Goal: Use online tool/utility: Utilize a website feature to perform a specific function

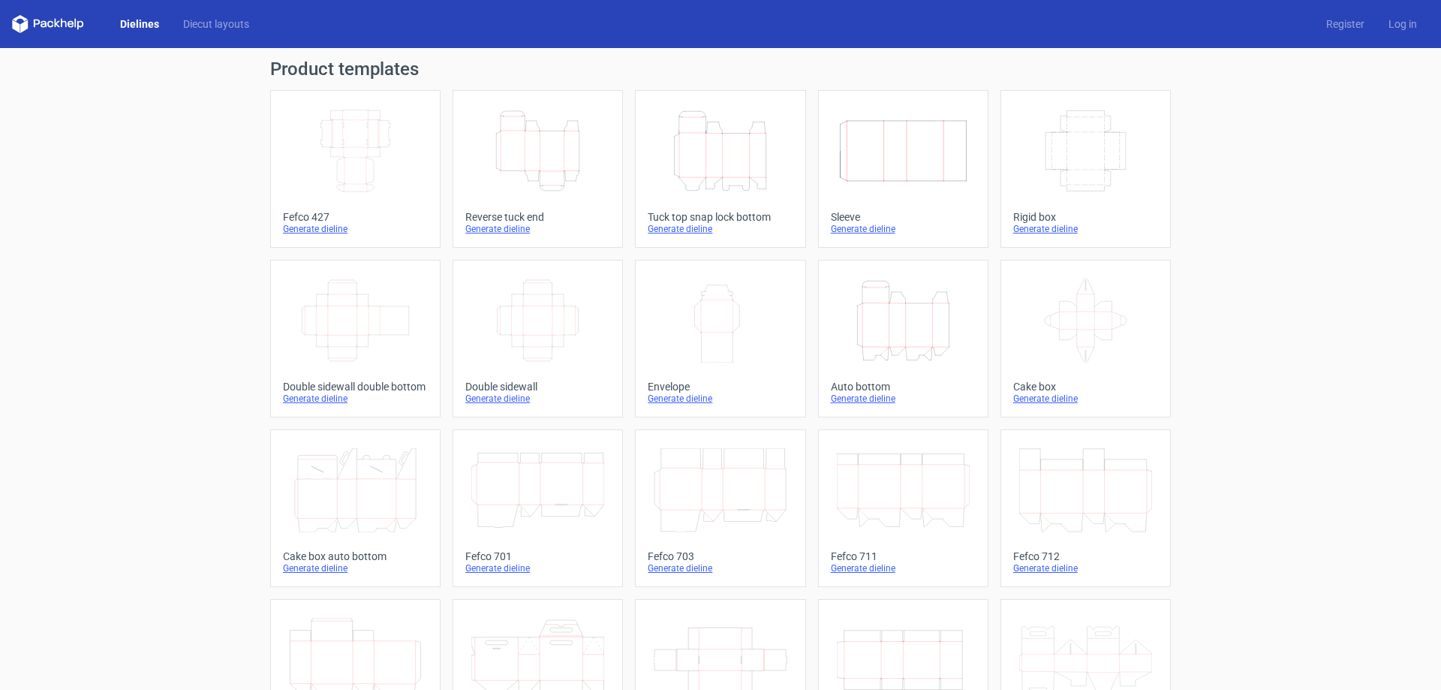
click at [892, 329] on icon "Height Depth Width" at bounding box center [903, 320] width 133 height 84
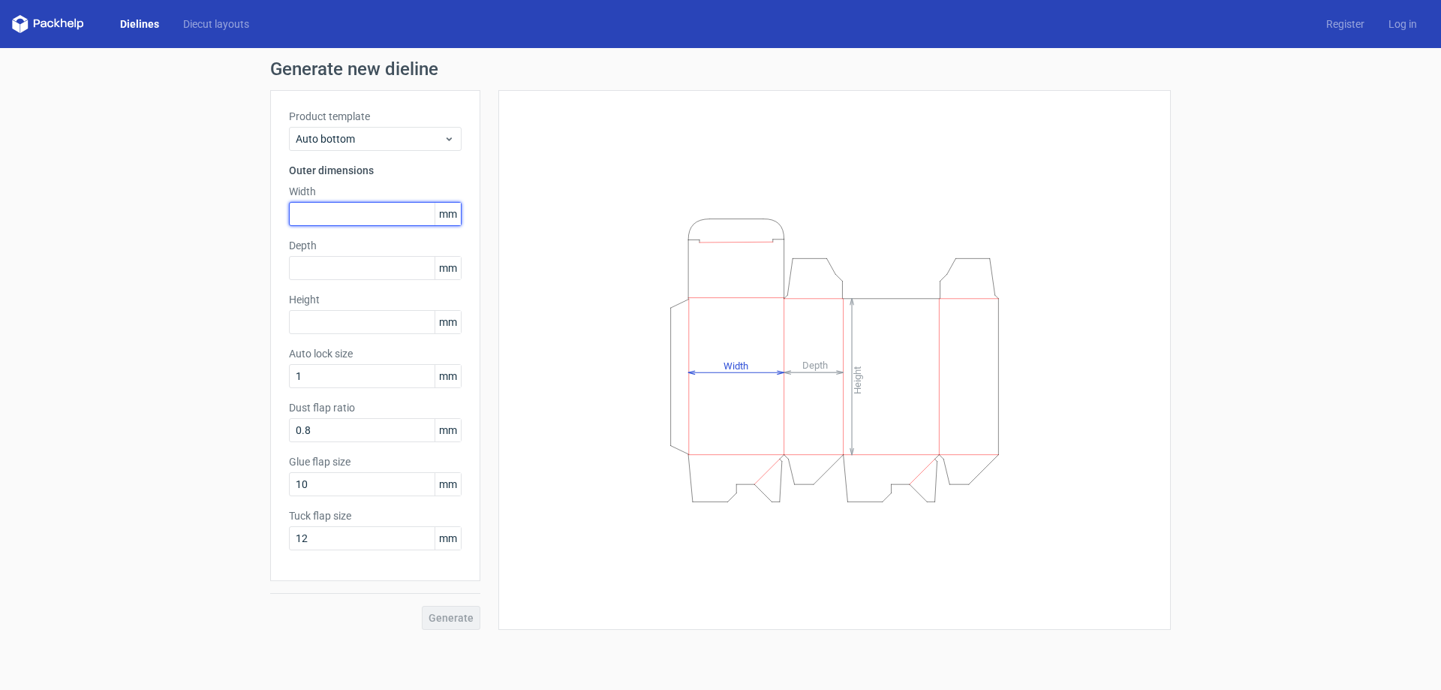
click at [399, 211] on input "text" at bounding box center [375, 214] width 173 height 24
type input "255"
click at [378, 268] on input "text" at bounding box center [375, 268] width 173 height 24
type input "150"
click at [375, 314] on input "text" at bounding box center [375, 322] width 173 height 24
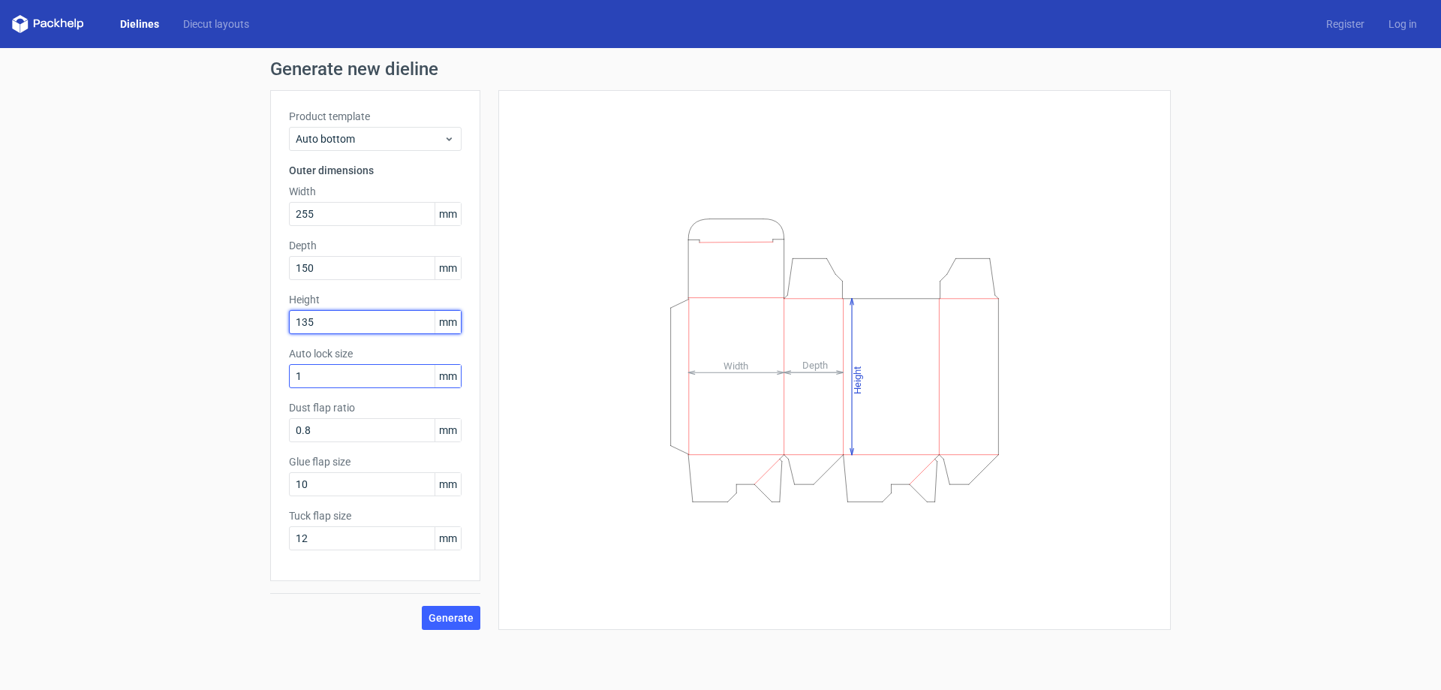
type input "135"
drag, startPoint x: 334, startPoint y: 376, endPoint x: 39, endPoint y: 426, distance: 299.1
click at [39, 426] on div "Generate new dieline Product template Auto bottom Outer dimensions Width 255 mm…" at bounding box center [720, 345] width 1441 height 594
type input "2"
click at [453, 615] on span "Generate" at bounding box center [451, 617] width 45 height 11
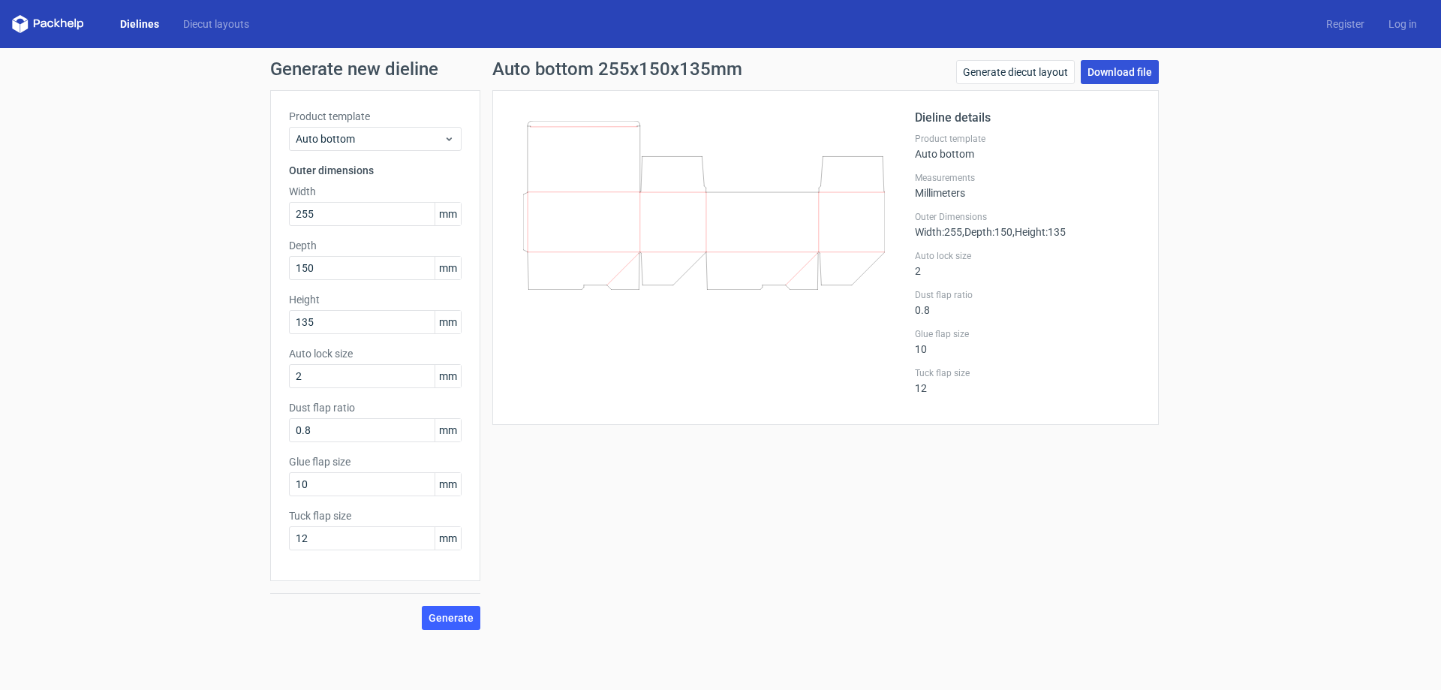
click at [1112, 72] on link "Download file" at bounding box center [1120, 72] width 78 height 24
drag, startPoint x: 355, startPoint y: 352, endPoint x: 287, endPoint y: 356, distance: 68.4
click at [287, 356] on div "Product template Auto bottom Outer dimensions Width 255 mm Depth 150 mm Height …" at bounding box center [375, 335] width 210 height 491
click at [84, 368] on div "Generate new dieline Product template Auto bottom Outer dimensions Width 255 mm…" at bounding box center [720, 345] width 1441 height 594
drag, startPoint x: 354, startPoint y: 431, endPoint x: 240, endPoint y: 435, distance: 113.4
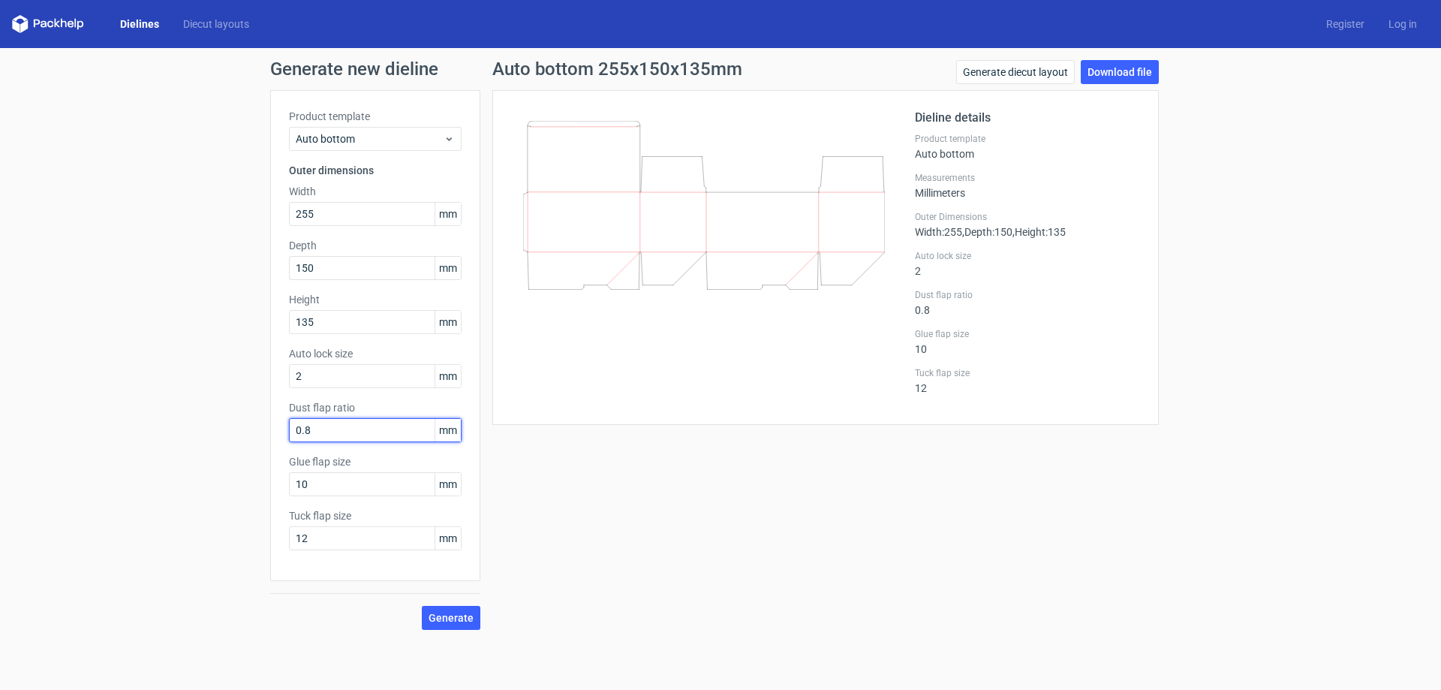
click at [240, 435] on div "Generate new dieline Product template Auto bottom Outer dimensions Width 255 mm…" at bounding box center [720, 345] width 1441 height 594
click at [339, 405] on label "Dust flap ratio" at bounding box center [375, 407] width 173 height 15
click at [338, 405] on label "Dust flap ratio" at bounding box center [375, 407] width 173 height 15
click at [338, 406] on label "Dust flap ratio" at bounding box center [375, 407] width 173 height 15
click at [338, 425] on icon at bounding box center [335, 429] width 14 height 14
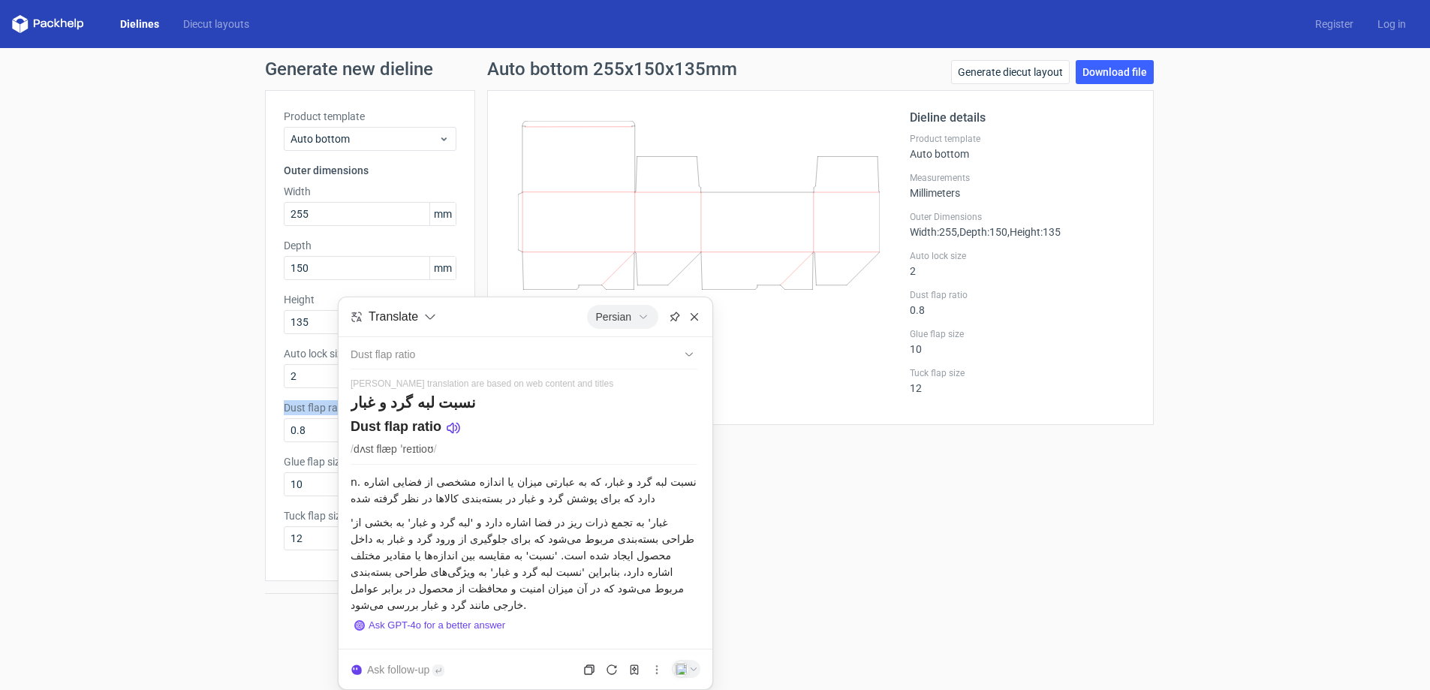
click at [224, 466] on div "Generate new dieline Product template Auto bottom Outer dimensions Width 255 mm…" at bounding box center [715, 345] width 1430 height 594
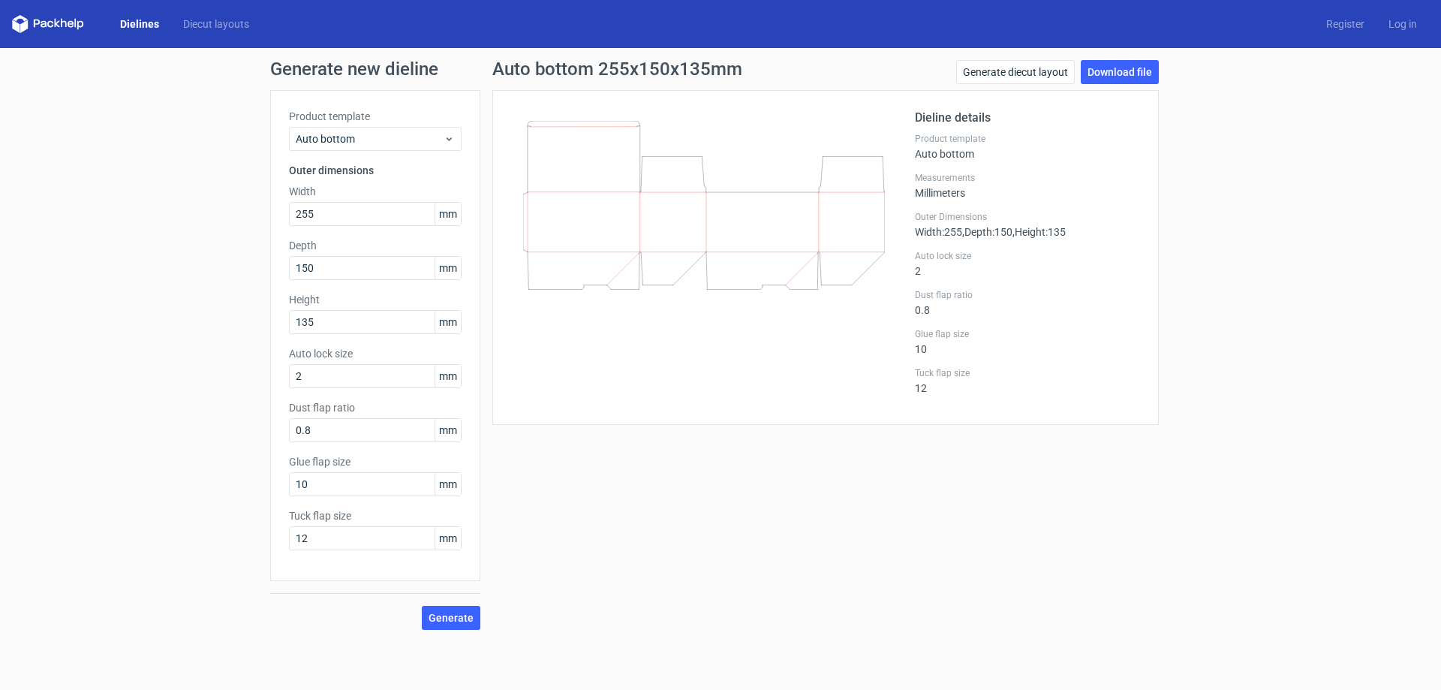
click at [334, 461] on label "Glue flap size" at bounding box center [375, 461] width 173 height 15
click at [326, 483] on icon at bounding box center [330, 483] width 11 height 11
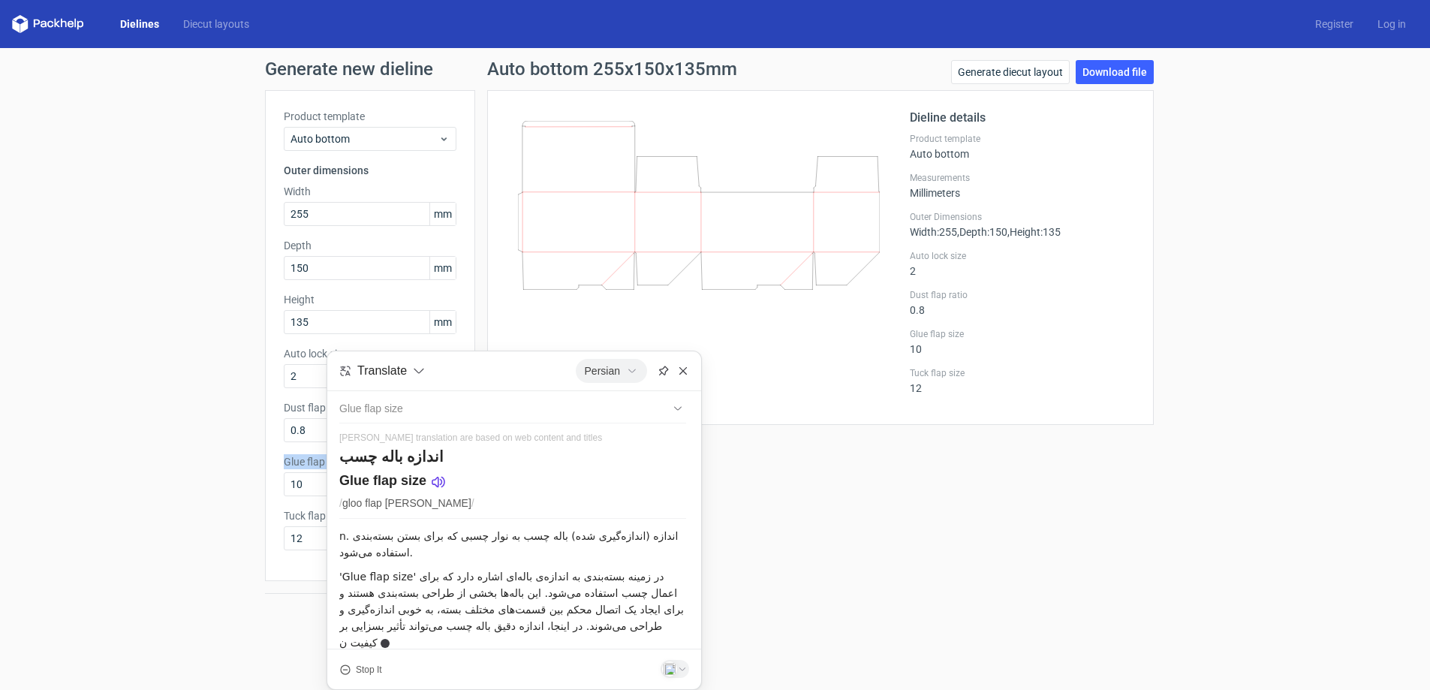
click at [16, 551] on div "Generate new dieline Product template Auto bottom Outer dimensions Width 255 mm…" at bounding box center [715, 345] width 1430 height 594
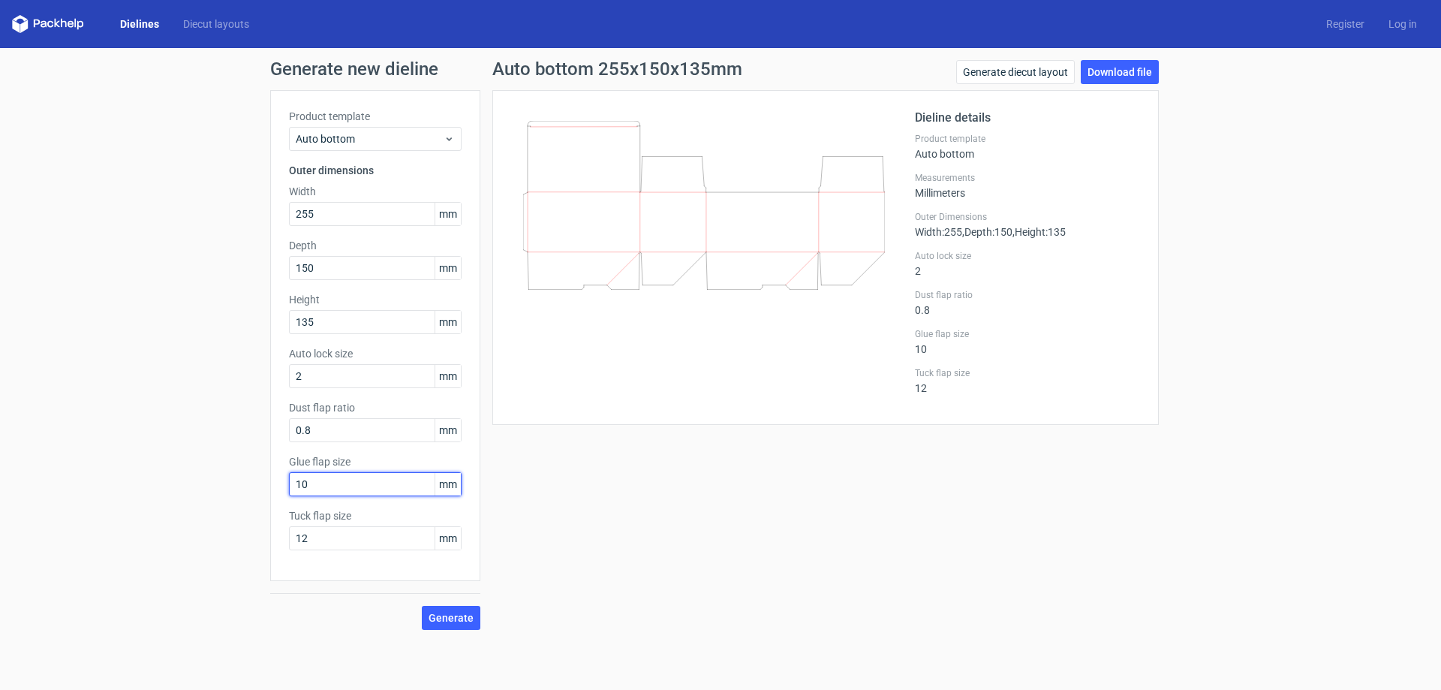
drag, startPoint x: 324, startPoint y: 486, endPoint x: 140, endPoint y: 514, distance: 186.7
click at [140, 514] on div "Generate new dieline Product template Auto bottom Outer dimensions Width 255 mm…" at bounding box center [720, 345] width 1441 height 594
type input "15"
click at [311, 516] on label "Tuck flap size" at bounding box center [375, 515] width 173 height 15
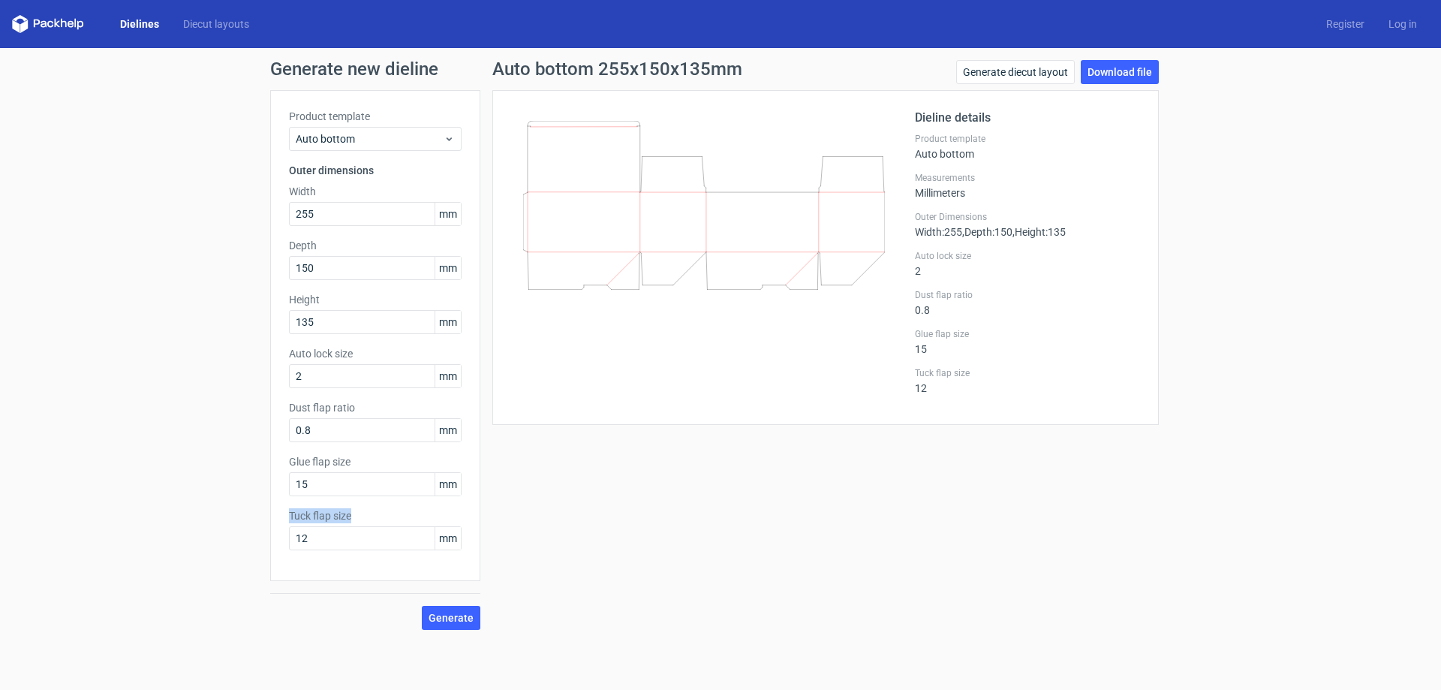
click at [311, 516] on label "Tuck flap size" at bounding box center [375, 515] width 173 height 15
click at [311, 540] on icon at bounding box center [307, 538] width 11 height 11
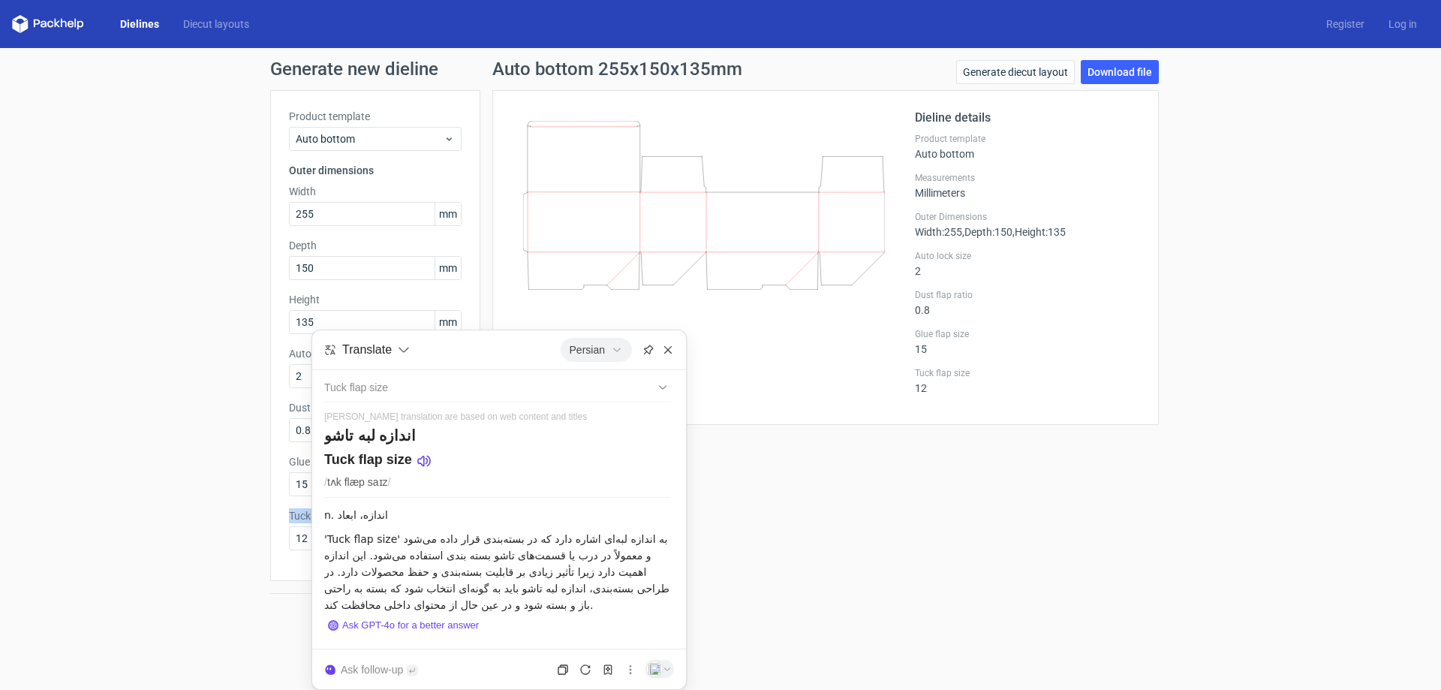
click at [104, 530] on div "Generate new dieline Product template Auto bottom Outer dimensions Width 255 mm…" at bounding box center [720, 345] width 1441 height 594
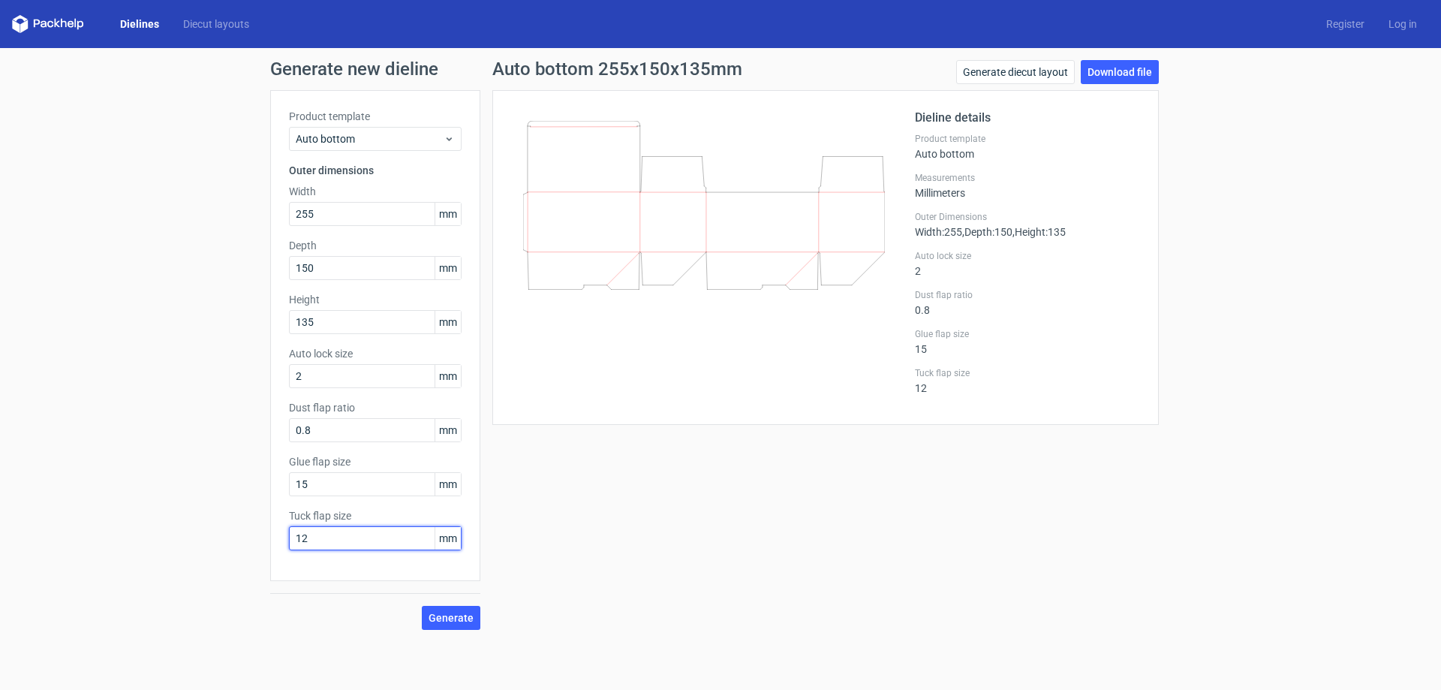
click at [352, 538] on input "12" at bounding box center [375, 538] width 173 height 24
drag, startPoint x: 352, startPoint y: 538, endPoint x: 78, endPoint y: 549, distance: 274.2
click at [78, 549] on div "Generate new dieline Product template Auto bottom Outer dimensions Width 255 mm…" at bounding box center [720, 345] width 1441 height 594
type input "10"
click at [452, 614] on span "Generate" at bounding box center [451, 617] width 45 height 11
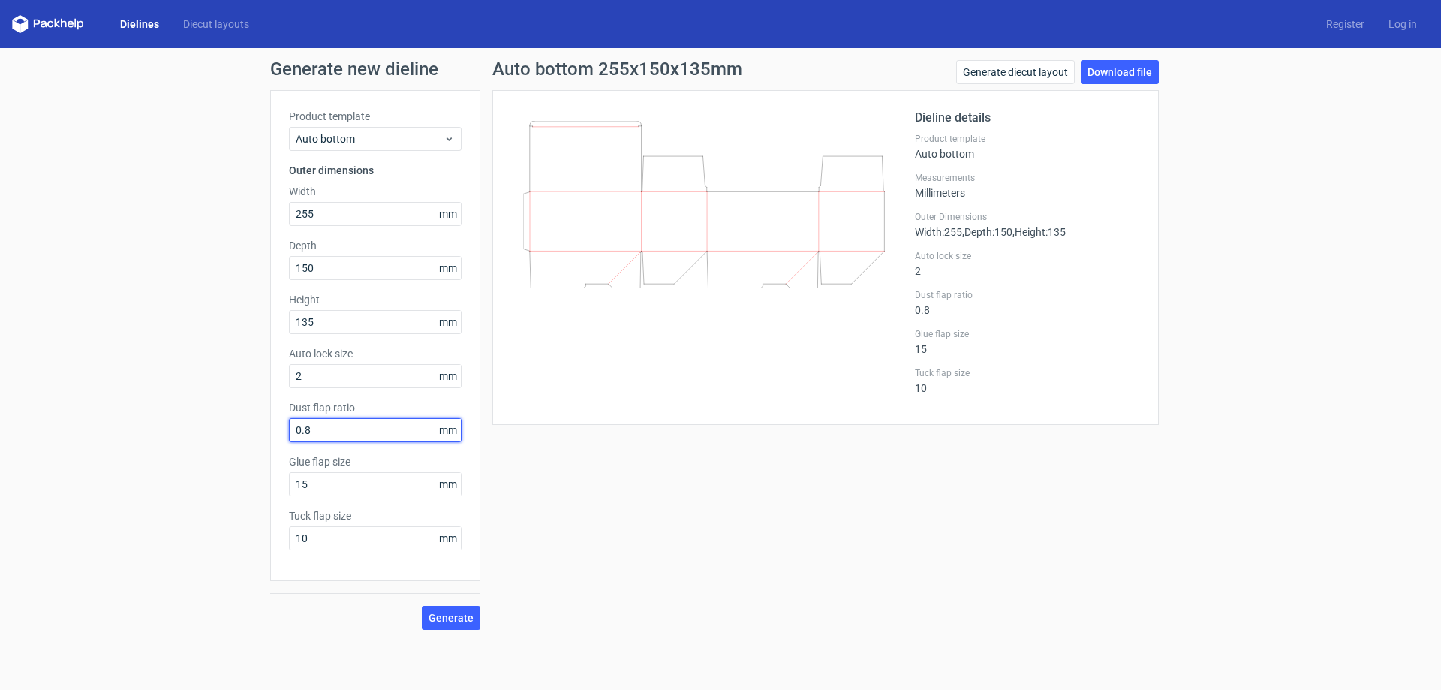
drag, startPoint x: 359, startPoint y: 426, endPoint x: 16, endPoint y: 477, distance: 346.7
click at [17, 477] on div "Generate new dieline Product template Auto bottom Outer dimensions Width 255 mm…" at bounding box center [720, 345] width 1441 height 594
type input "1"
click at [477, 623] on button "Generate" at bounding box center [451, 618] width 59 height 24
click at [1118, 75] on link "Download file" at bounding box center [1120, 72] width 78 height 24
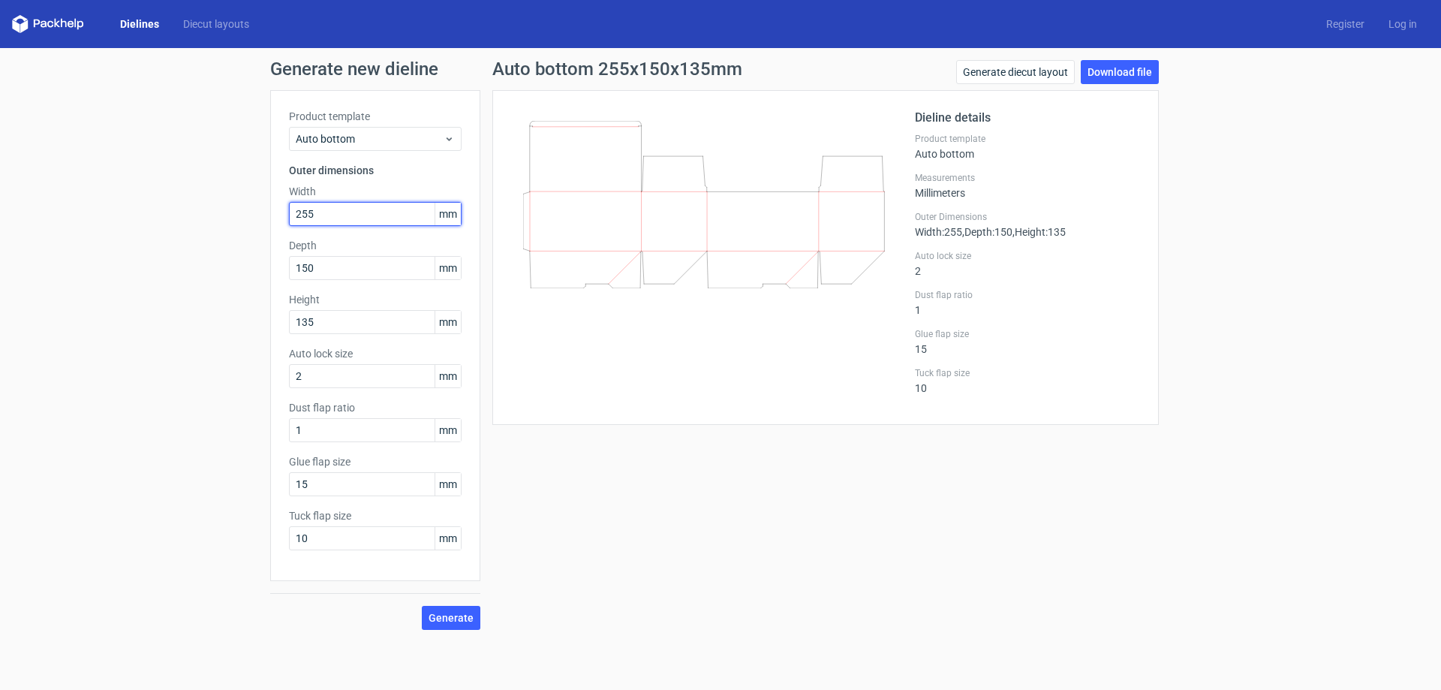
drag, startPoint x: 338, startPoint y: 212, endPoint x: 138, endPoint y: 232, distance: 201.4
click at [138, 232] on div "Generate new dieline Product template Auto bottom Outer dimensions Width 255 mm…" at bounding box center [720, 345] width 1441 height 594
drag, startPoint x: 360, startPoint y: 273, endPoint x: 119, endPoint y: 296, distance: 241.3
click at [119, 296] on div "Generate new dieline Product template Auto bottom Outer dimensions Width 255 mm…" at bounding box center [720, 345] width 1441 height 594
drag, startPoint x: 350, startPoint y: 323, endPoint x: 107, endPoint y: 360, distance: 245.2
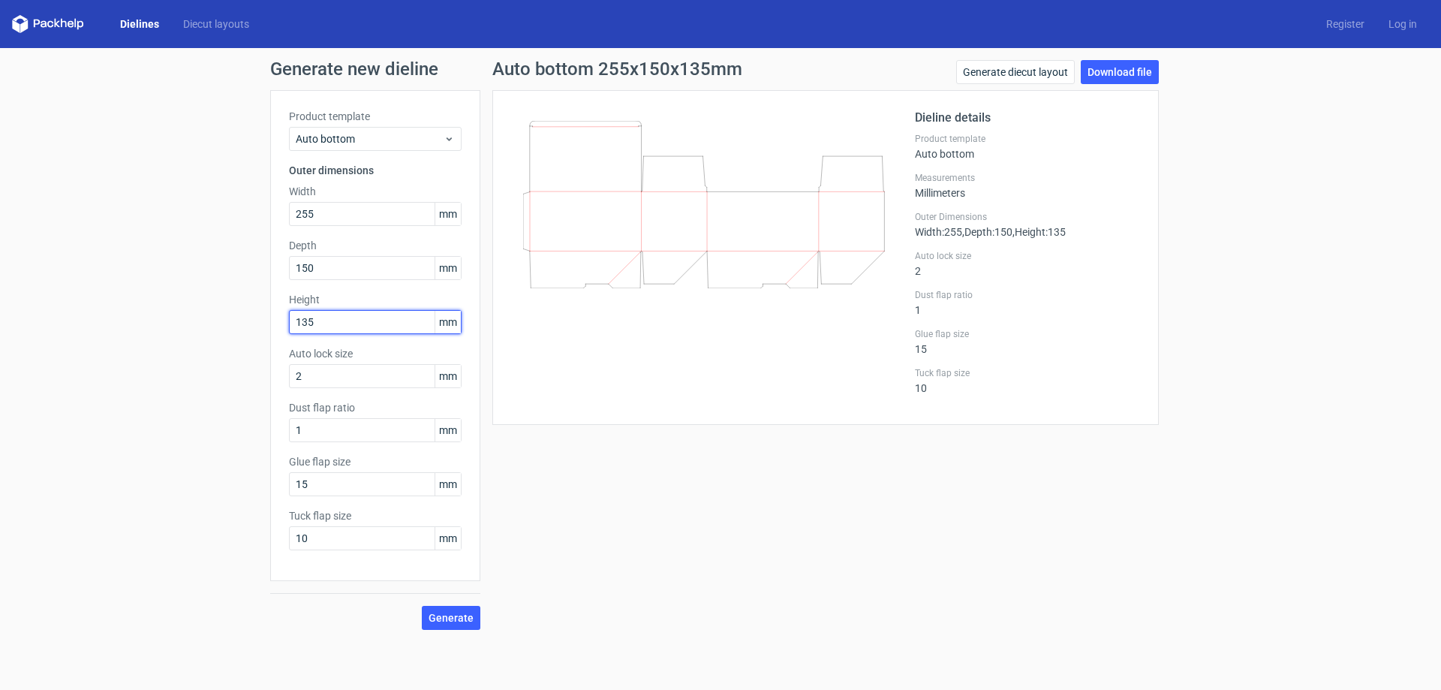
click at [107, 360] on div "Generate new dieline Product template Auto bottom Outer dimensions Width 255 mm…" at bounding box center [720, 345] width 1441 height 594
type input "90"
click at [464, 620] on span "Generate" at bounding box center [451, 617] width 45 height 11
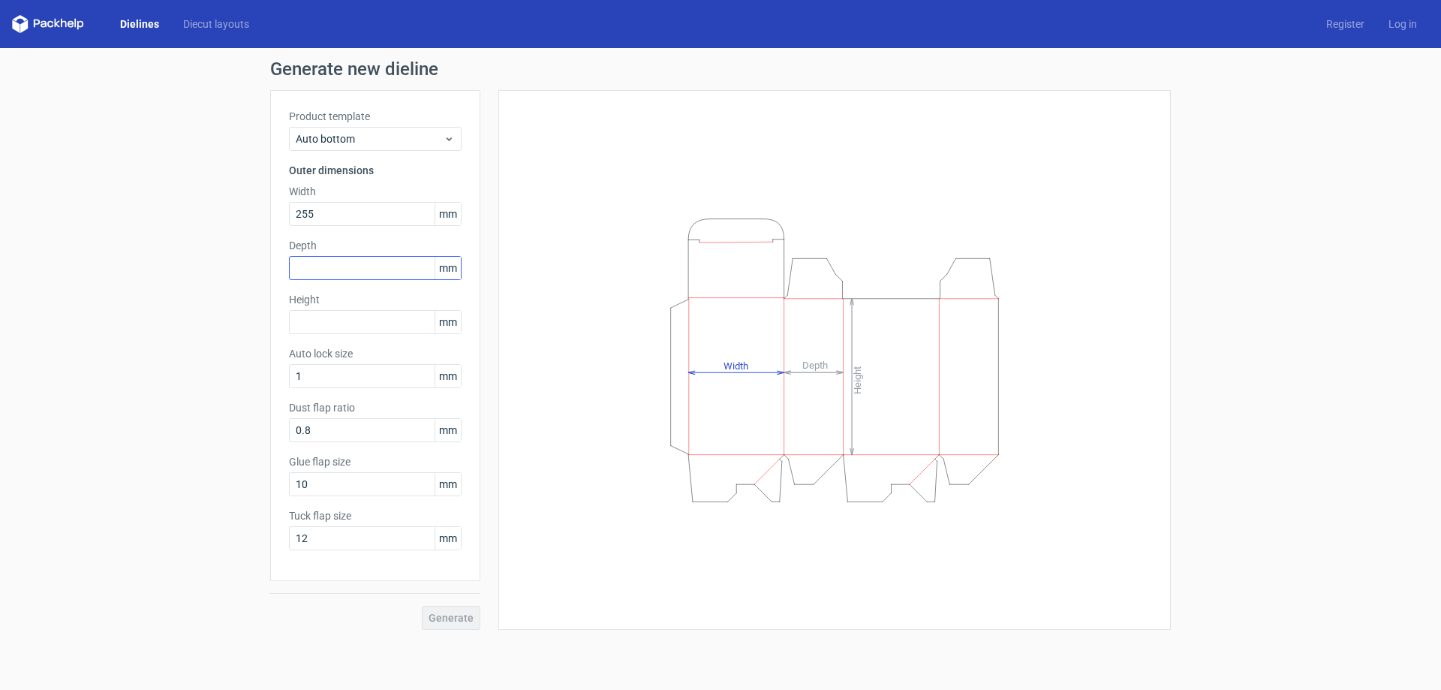
type input "255"
click at [379, 268] on input "text" at bounding box center [375, 268] width 173 height 24
type input "150"
click at [384, 321] on input "text" at bounding box center [375, 322] width 173 height 24
type input "90"
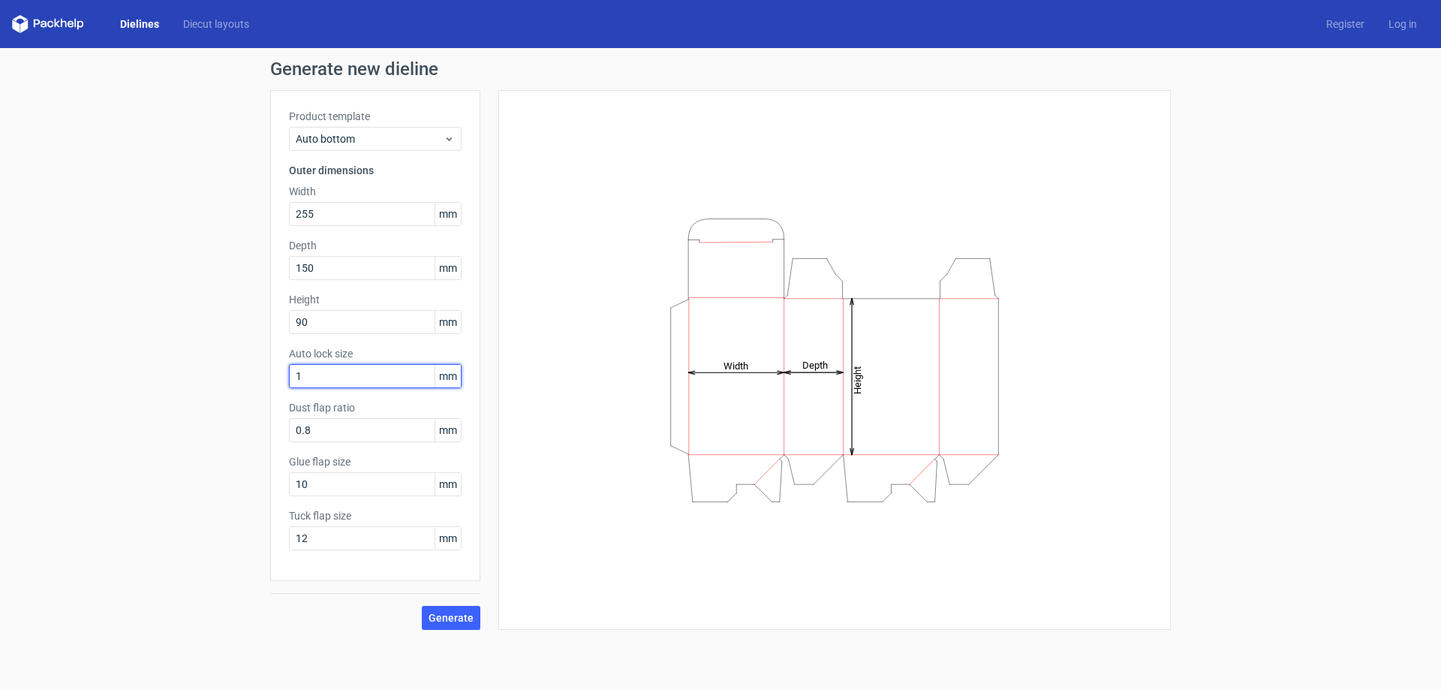
click at [360, 375] on input "1" at bounding box center [375, 376] width 173 height 24
drag, startPoint x: 321, startPoint y: 378, endPoint x: 87, endPoint y: 422, distance: 238.3
click at [87, 422] on div "Generate new dieline Product template Auto bottom Outer dimensions Width 255 mm…" at bounding box center [720, 345] width 1441 height 594
click at [315, 376] on input "1" at bounding box center [375, 376] width 173 height 24
type input "15"
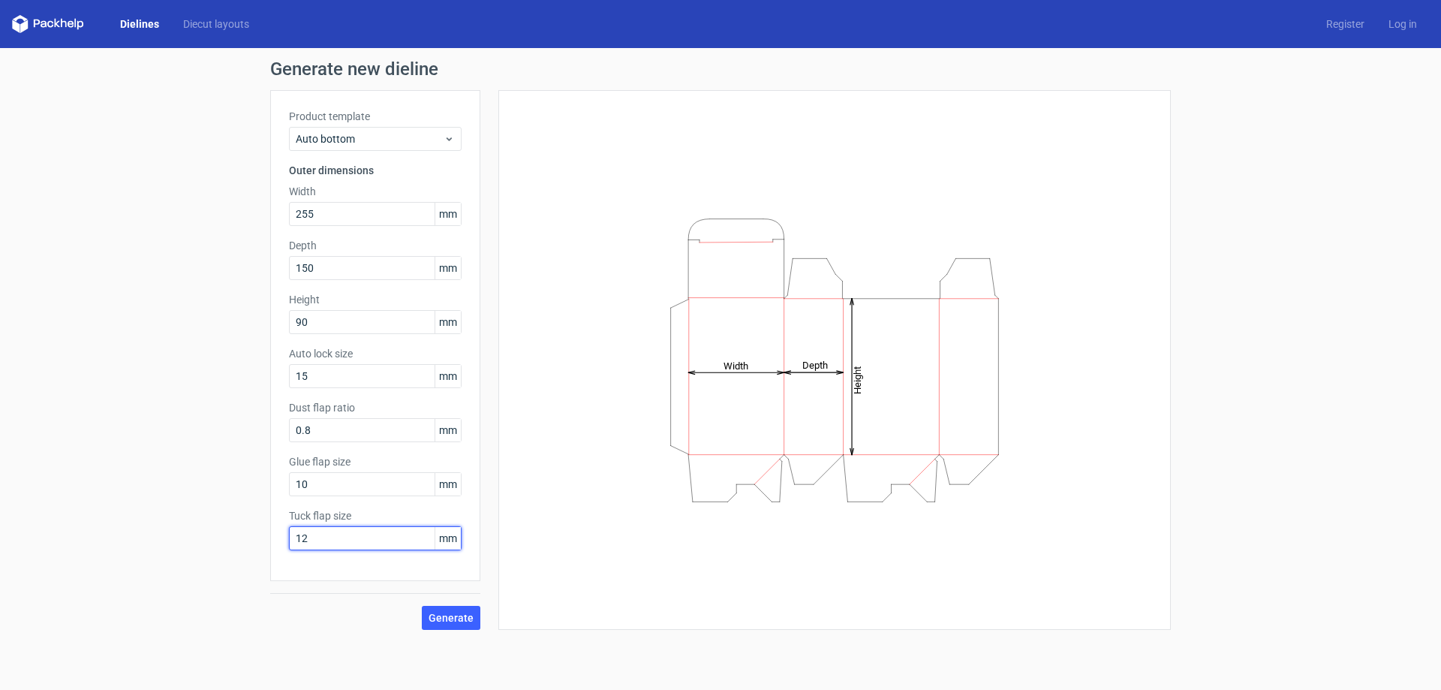
drag, startPoint x: 345, startPoint y: 541, endPoint x: 83, endPoint y: 598, distance: 268.1
click at [83, 598] on div "Generate new dieline Product template Auto bottom Outer dimensions Width 255 mm…" at bounding box center [720, 345] width 1441 height 594
click at [453, 615] on span "Generate" at bounding box center [451, 617] width 45 height 11
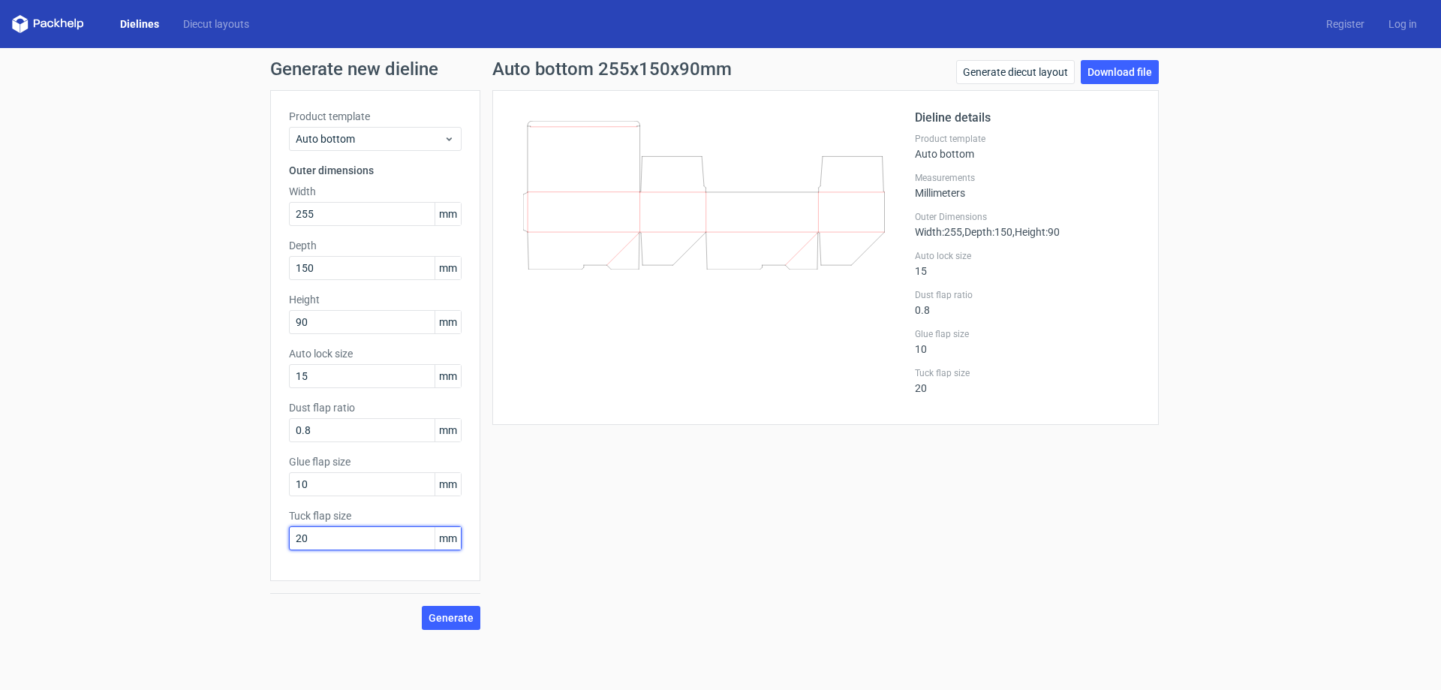
drag, startPoint x: 319, startPoint y: 546, endPoint x: 227, endPoint y: 567, distance: 94.5
click at [230, 565] on div "Generate new dieline Product template Auto bottom Outer dimensions Width 255 mm…" at bounding box center [720, 345] width 1441 height 594
type input "50"
click at [465, 617] on span "Generate" at bounding box center [451, 617] width 45 height 11
click at [318, 514] on label "Tuck flap size" at bounding box center [375, 515] width 173 height 15
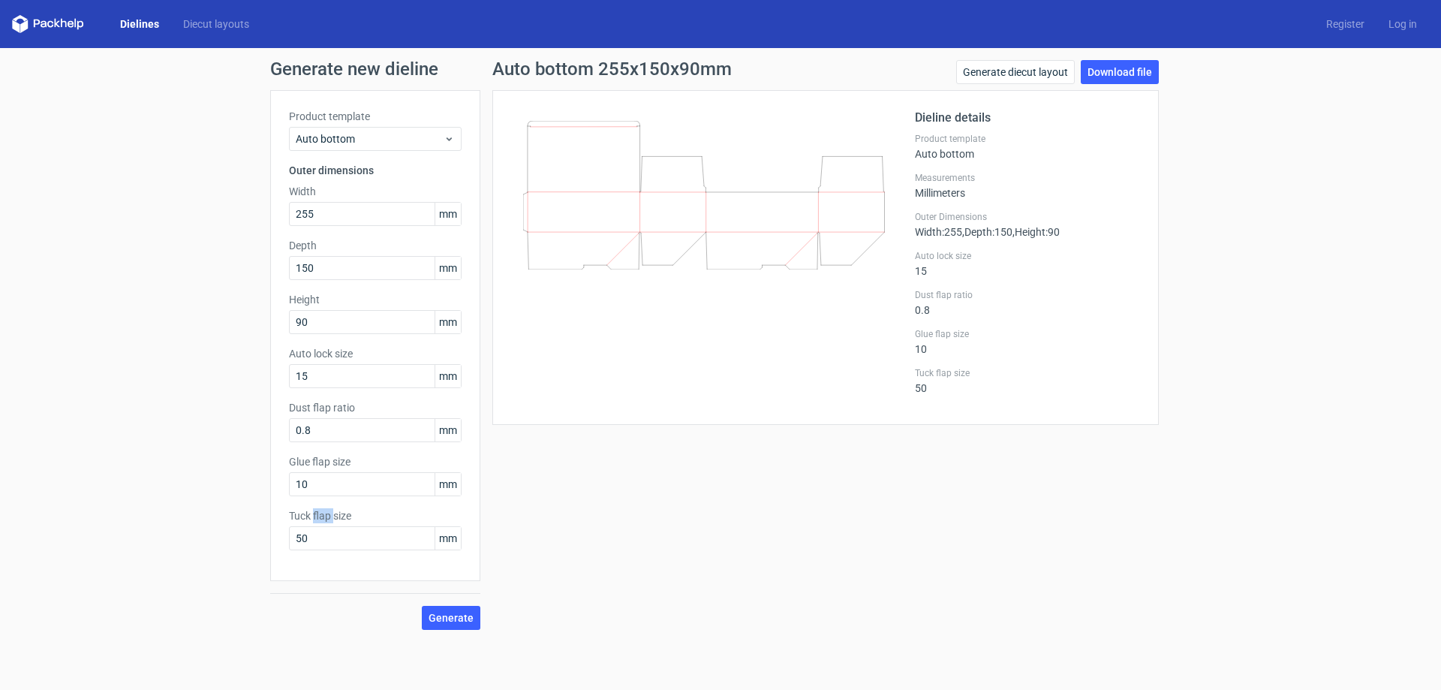
click at [318, 514] on label "Tuck flap size" at bounding box center [375, 515] width 173 height 15
click at [311, 542] on icon at bounding box center [314, 536] width 11 height 11
click at [834, 508] on div "Auto bottom 255x150x90mm Generate diecut layout Download file Dieline details P…" at bounding box center [825, 345] width 690 height 570
drag, startPoint x: 369, startPoint y: 480, endPoint x: 138, endPoint y: 521, distance: 234.7
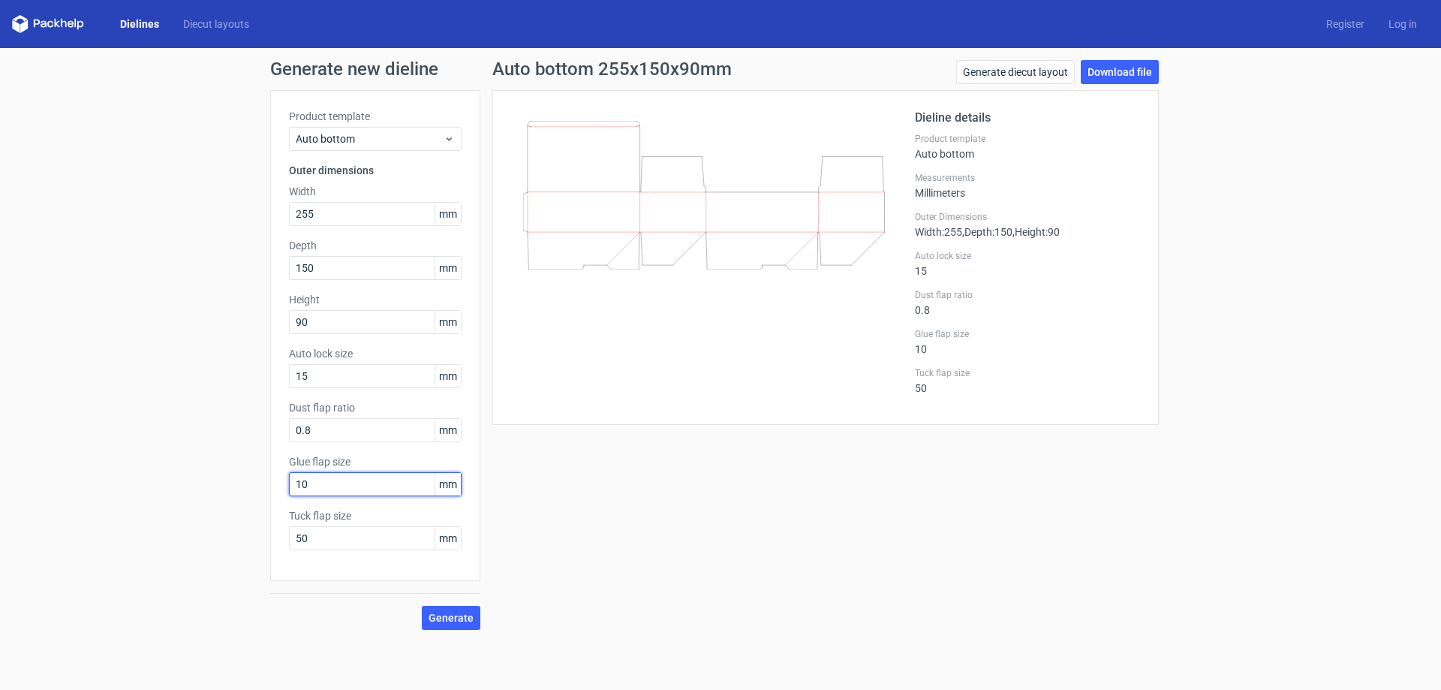
click at [138, 521] on div "Generate new dieline Product template Auto bottom Outer dimensions Width 255 mm…" at bounding box center [720, 345] width 1441 height 594
type input "20"
click at [474, 616] on button "Generate" at bounding box center [451, 618] width 59 height 24
click at [946, 373] on label "Tuck flap size" at bounding box center [1027, 373] width 225 height 12
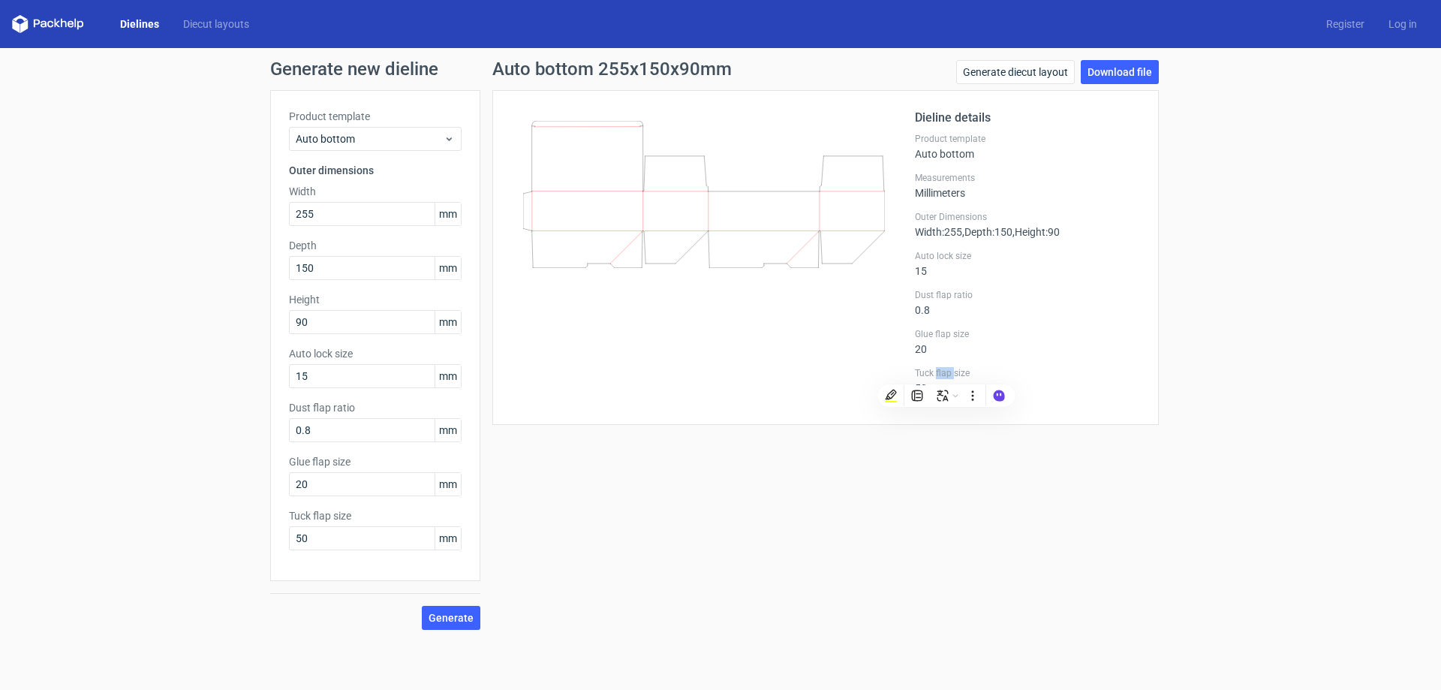
click at [950, 373] on label "Tuck flap size" at bounding box center [1027, 373] width 225 height 12
click at [818, 528] on div "Auto bottom 255x150x90mm Generate diecut layout Download file Dieline details P…" at bounding box center [825, 345] width 690 height 570
click at [1138, 70] on link "Download file" at bounding box center [1120, 72] width 78 height 24
